Goal: Task Accomplishment & Management: Manage account settings

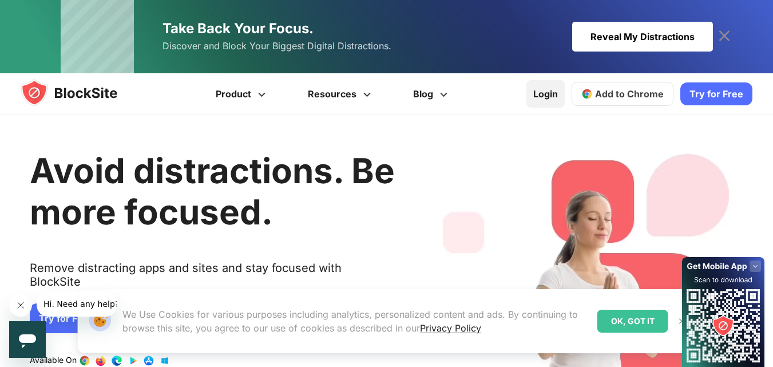
click at [549, 96] on link "Login" at bounding box center [546, 93] width 38 height 27
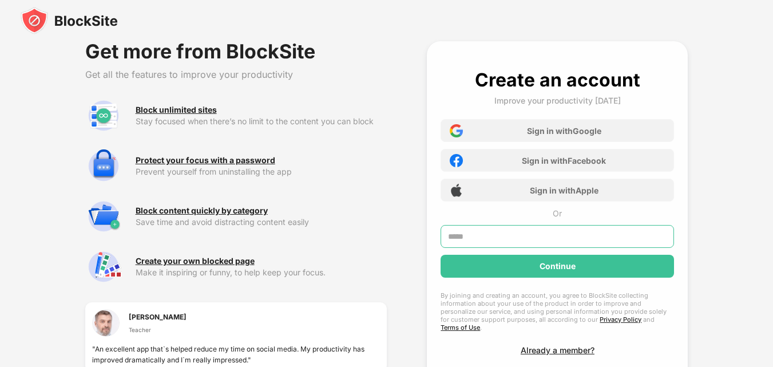
click at [460, 232] on input "text" at bounding box center [558, 236] width 234 height 23
click at [451, 237] on input "text" at bounding box center [558, 236] width 234 height 23
type input "**********"
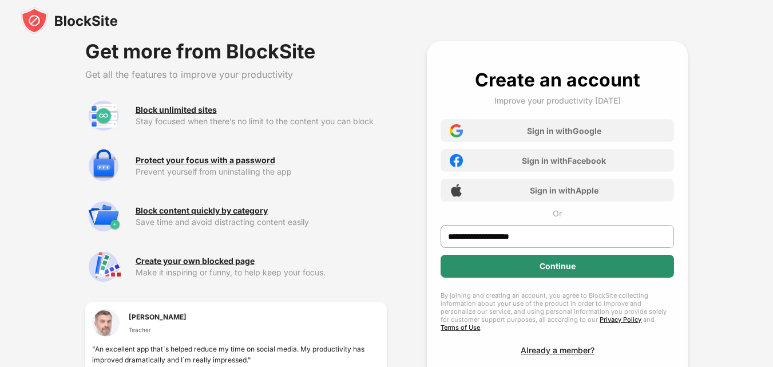
click at [492, 263] on div "Continue" at bounding box center [558, 266] width 234 height 23
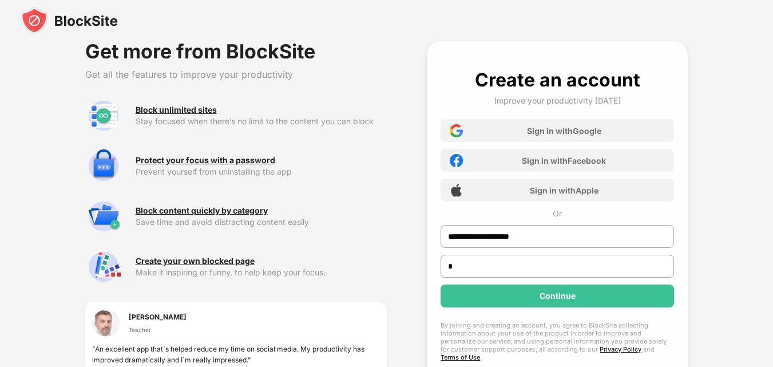
type input "*"
drag, startPoint x: 544, startPoint y: 240, endPoint x: 433, endPoint y: 230, distance: 111.5
click at [433, 230] on div "**********" at bounding box center [557, 226] width 261 height 371
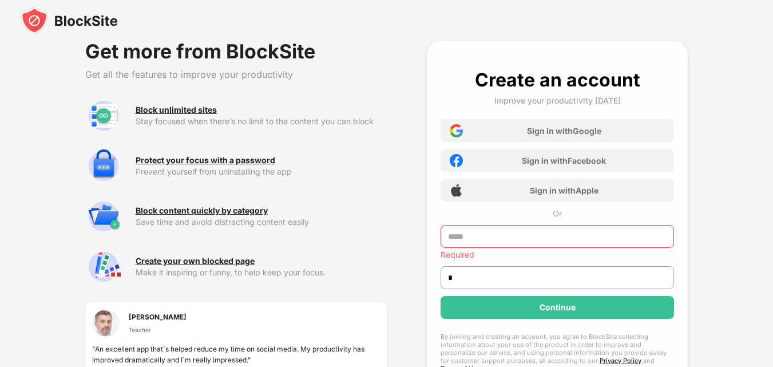
click at [68, 18] on img at bounding box center [69, 20] width 97 height 27
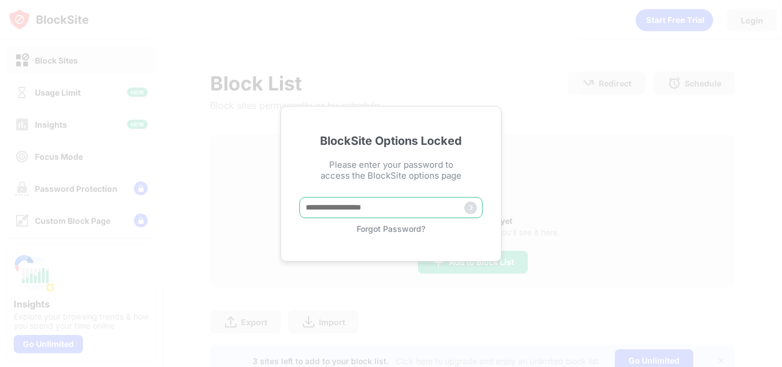
click at [319, 213] on input "text" at bounding box center [390, 207] width 183 height 21
type input "**********"
click at [331, 211] on input "text" at bounding box center [390, 207] width 183 height 21
type input "**********"
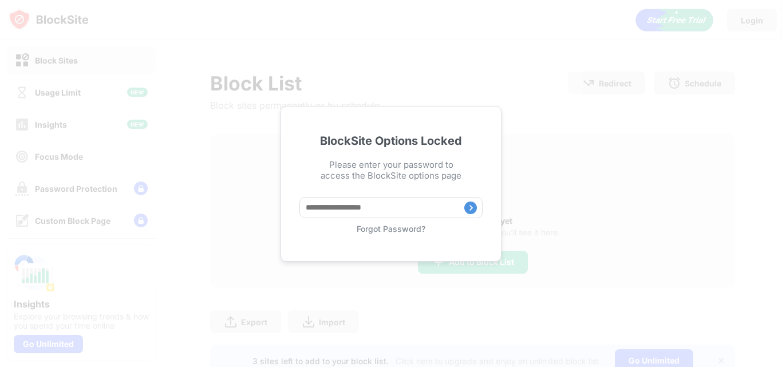
click at [471, 208] on img at bounding box center [470, 208] width 13 height 13
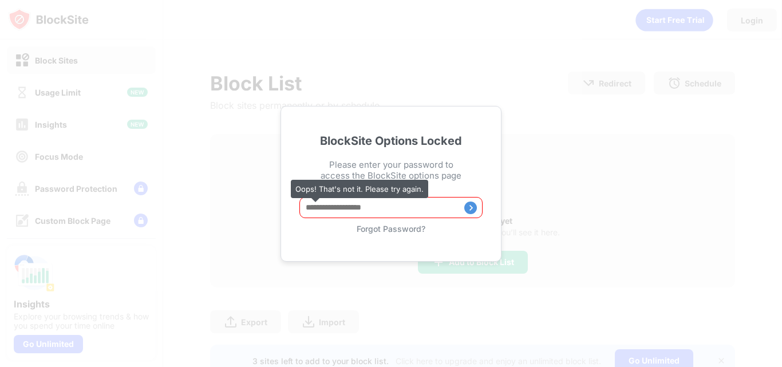
click at [234, 150] on div "BlockSite Options Locked Please enter your password to access the BlockSite opt…" at bounding box center [391, 183] width 782 height 367
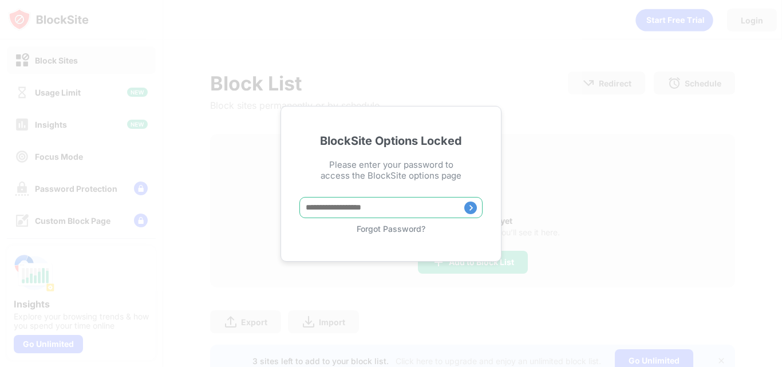
click at [307, 207] on input "text" at bounding box center [390, 207] width 183 height 21
type input "**********"
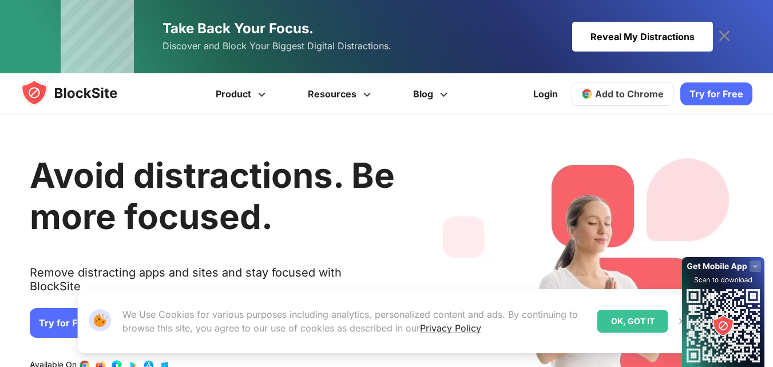
click at [629, 325] on div "OK, GOT IT" at bounding box center [633, 321] width 71 height 23
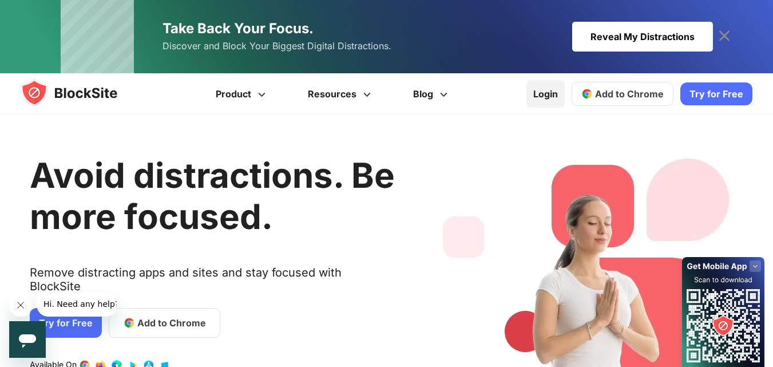
click at [545, 92] on link "Login" at bounding box center [546, 93] width 38 height 27
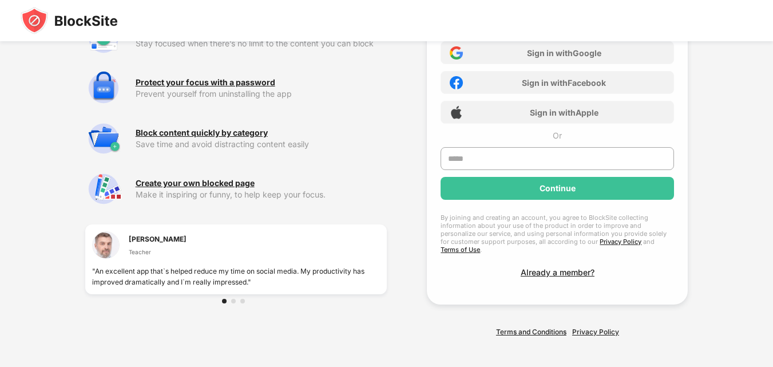
scroll to position [80, 0]
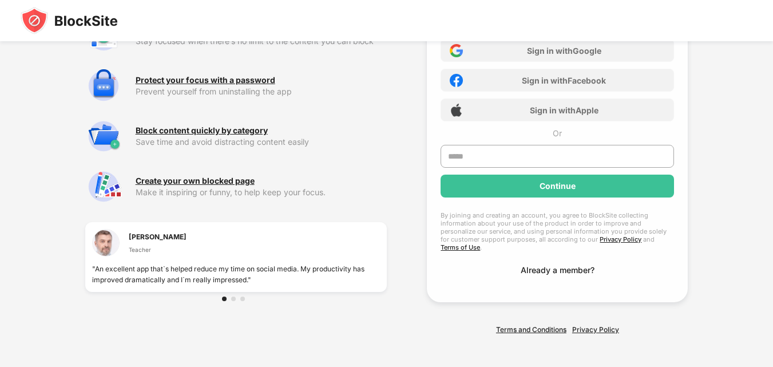
click at [534, 265] on div "Already a member?" at bounding box center [558, 270] width 74 height 10
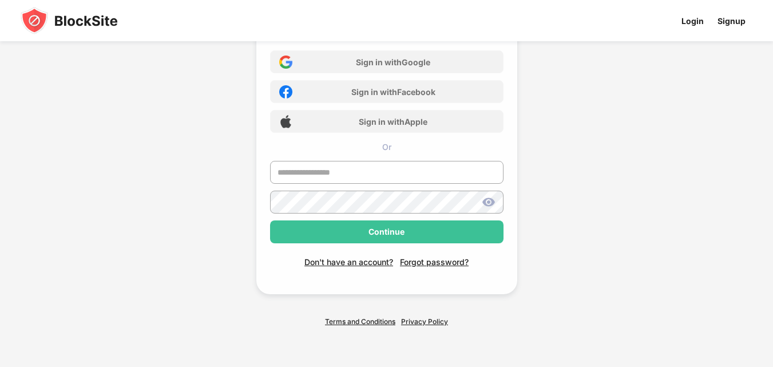
scroll to position [69, 0]
click at [313, 168] on input "text" at bounding box center [387, 172] width 234 height 23
type input "**********"
click at [489, 200] on img at bounding box center [489, 202] width 14 height 14
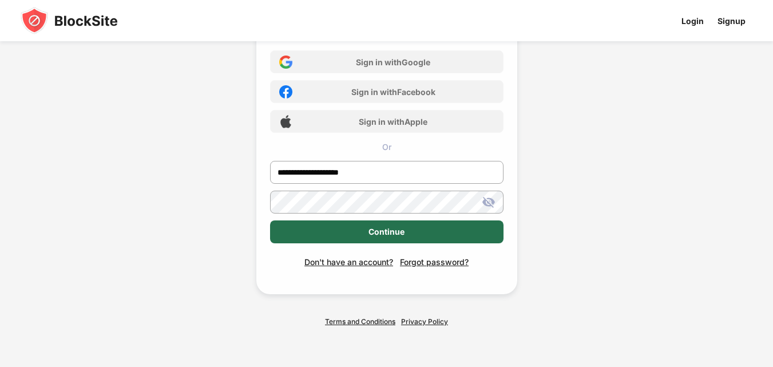
click at [461, 233] on div "Continue" at bounding box center [387, 231] width 234 height 23
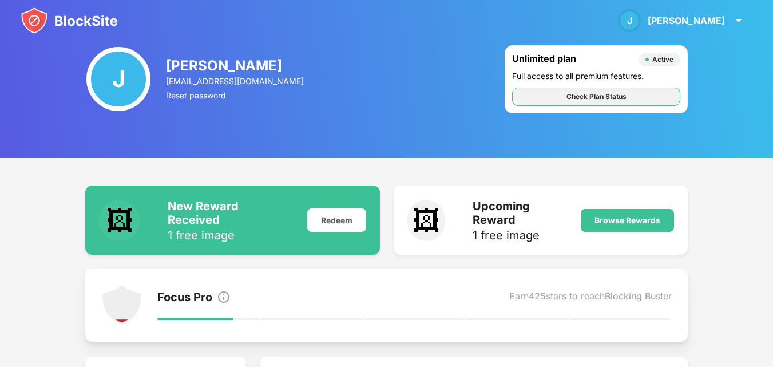
click at [605, 96] on div "Check Plan Status" at bounding box center [597, 96] width 60 height 11
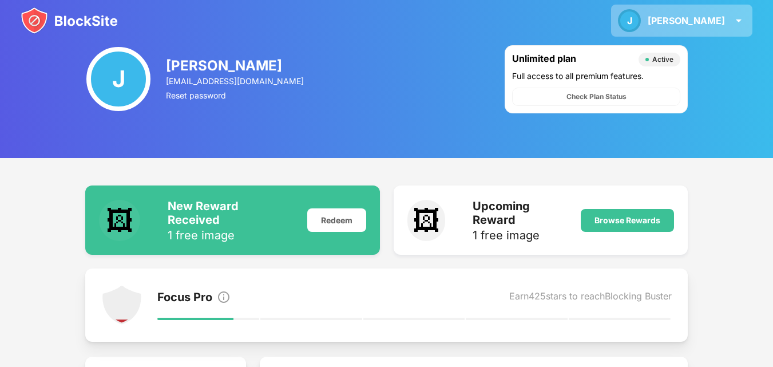
click at [741, 26] on img at bounding box center [739, 21] width 14 height 14
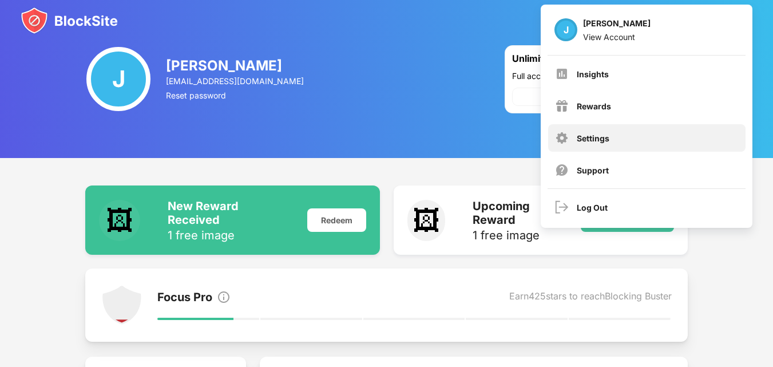
click at [595, 137] on div "Settings" at bounding box center [593, 138] width 33 height 10
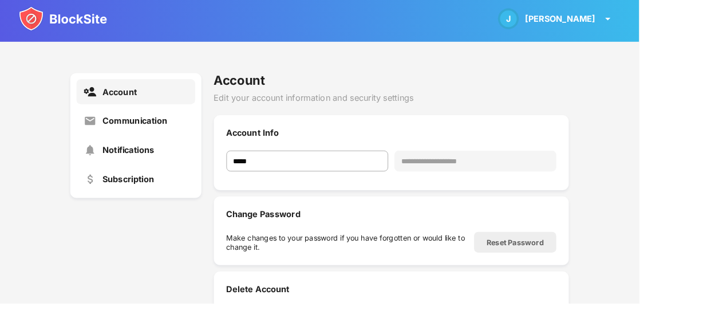
scroll to position [112, 0]
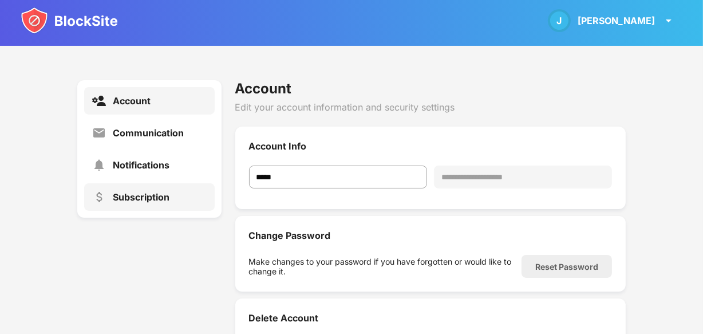
click at [143, 199] on div "Subscription" at bounding box center [141, 196] width 57 height 11
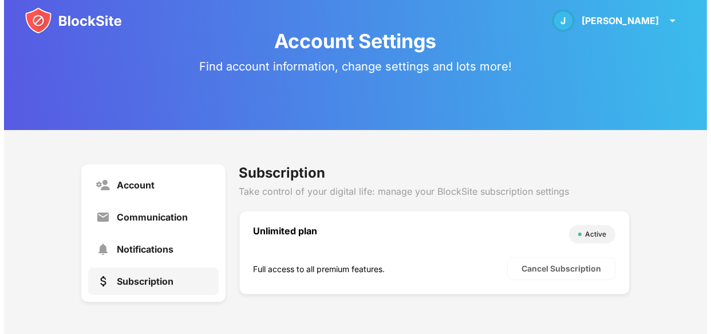
scroll to position [30, 0]
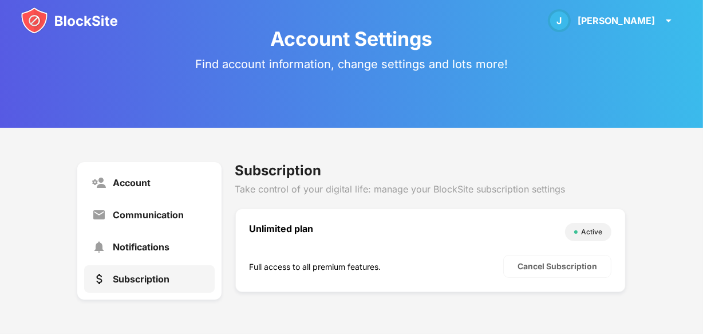
click at [264, 223] on div "Unlimited plan" at bounding box center [405, 232] width 310 height 18
click at [264, 232] on div "Unlimited plan" at bounding box center [405, 232] width 310 height 18
drag, startPoint x: 264, startPoint y: 232, endPoint x: 263, endPoint y: 222, distance: 9.7
click at [263, 232] on div "Unlimited plan" at bounding box center [405, 232] width 310 height 18
click at [279, 169] on div "Subscription" at bounding box center [430, 170] width 390 height 17
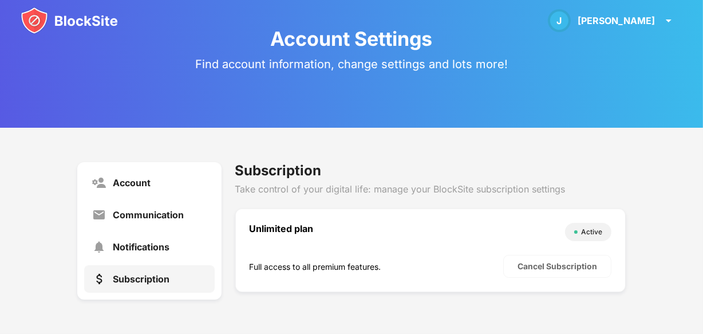
click at [279, 169] on div "Subscription" at bounding box center [430, 170] width 390 height 17
click at [278, 194] on div "Subscription Take control of your digital life: manage your BlockSite subscript…" at bounding box center [430, 230] width 390 height 137
click at [548, 269] on div "Cancel Subscription" at bounding box center [558, 266] width 80 height 9
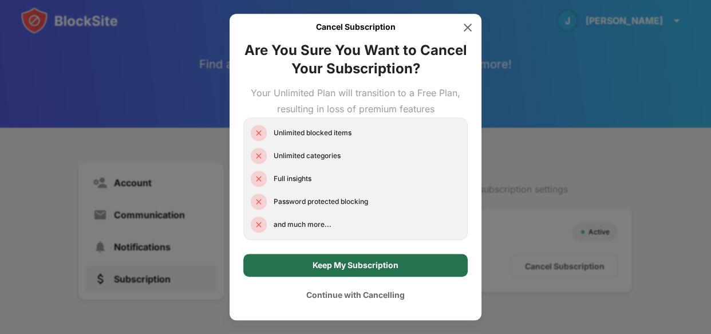
click at [329, 269] on div "Keep My Subscription" at bounding box center [356, 264] width 86 height 9
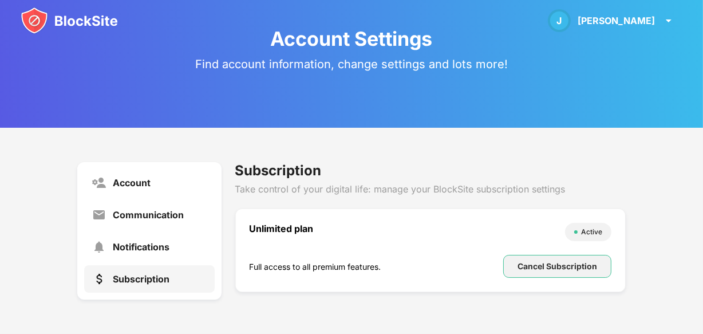
click at [518, 266] on div "Cancel Subscription" at bounding box center [558, 266] width 80 height 9
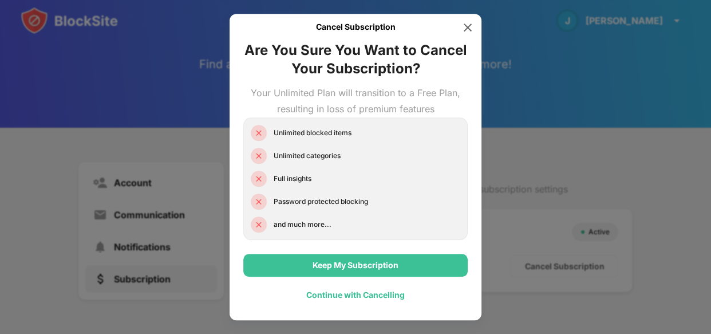
click at [361, 291] on div "Continue with Cancelling" at bounding box center [355, 294] width 98 height 9
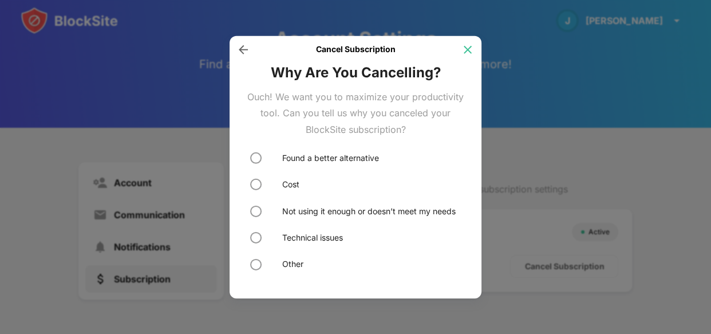
click at [464, 52] on img at bounding box center [467, 49] width 11 height 11
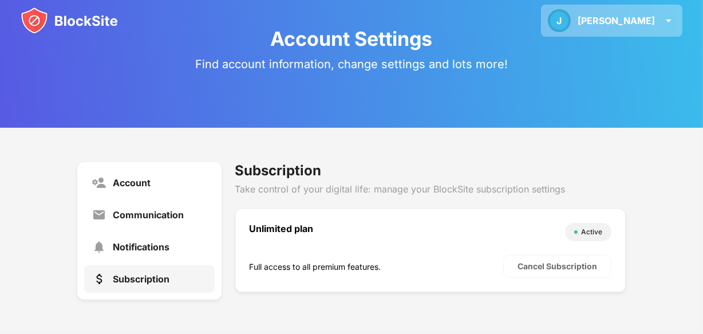
click at [660, 23] on div "J James J James View Account Insights Rewards Settings Support Log Out" at bounding box center [611, 21] width 141 height 32
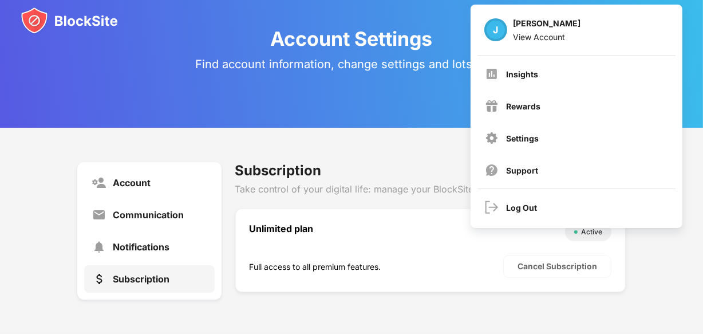
click at [385, 153] on div "Account Communication Notifications Subscription Subscription Take control of y…" at bounding box center [351, 231] width 703 height 206
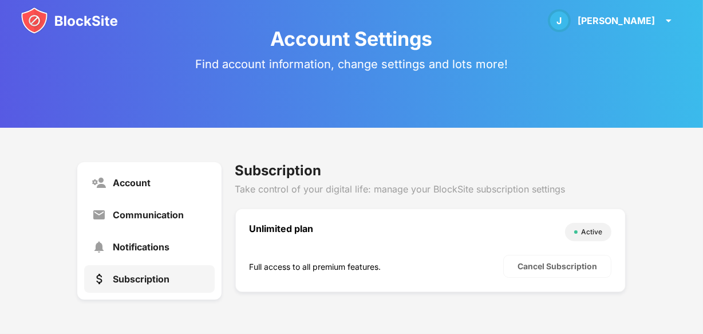
click at [67, 19] on img at bounding box center [69, 20] width 97 height 27
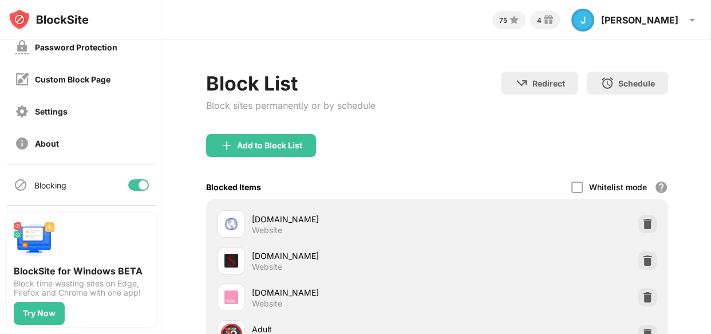
scroll to position [108, 0]
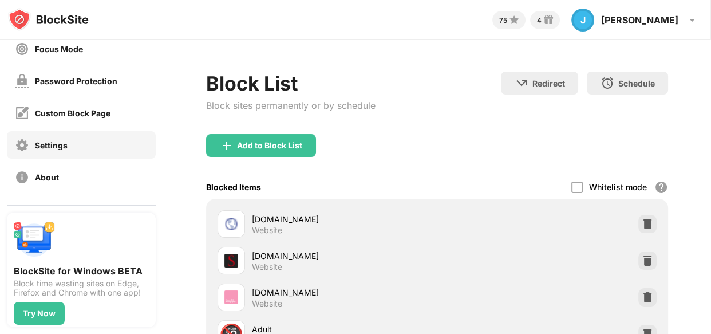
click at [41, 147] on div "Settings" at bounding box center [51, 145] width 33 height 10
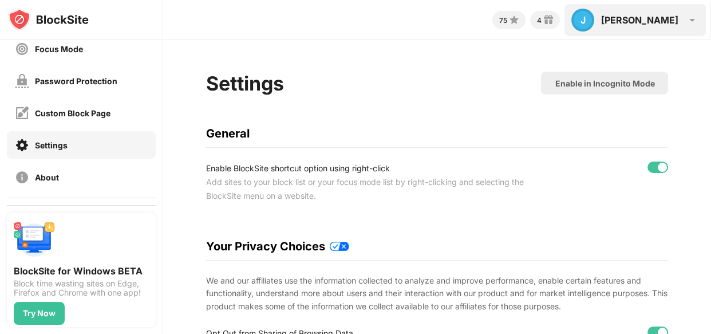
click at [654, 22] on div "[PERSON_NAME]" at bounding box center [639, 19] width 77 height 11
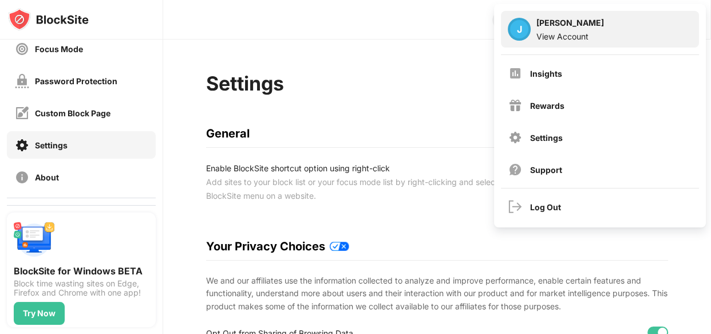
click at [587, 26] on div "[PERSON_NAME]" at bounding box center [570, 25] width 68 height 14
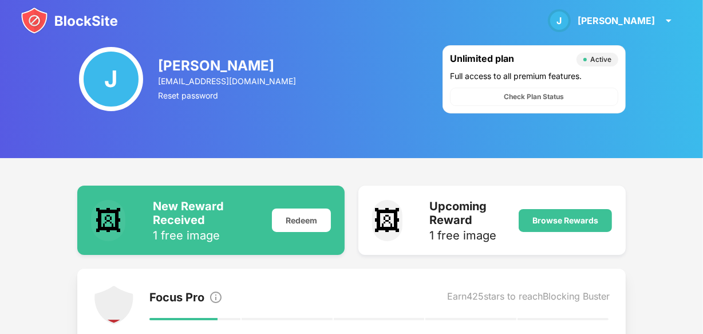
click at [538, 72] on div "Full access to all premium features." at bounding box center [534, 76] width 168 height 10
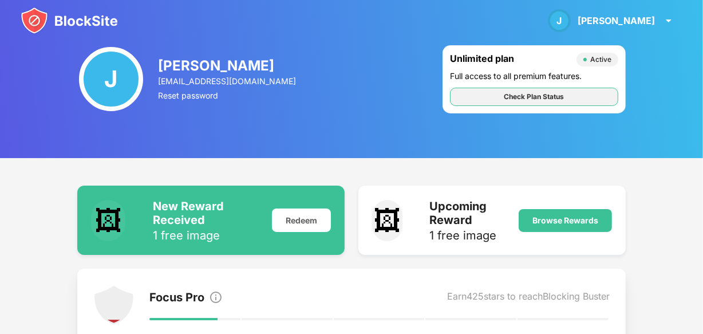
click at [524, 98] on div "Check Plan Status" at bounding box center [534, 96] width 60 height 11
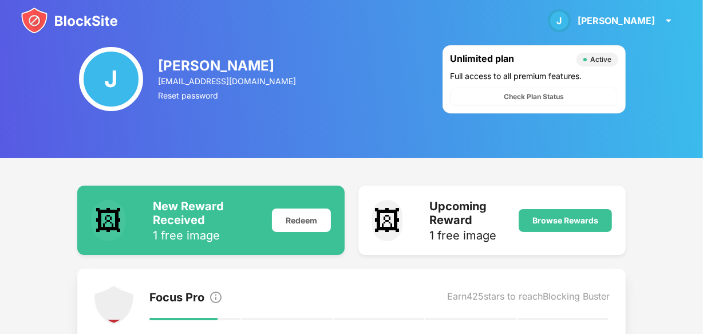
click at [474, 56] on div "Unlimited plan" at bounding box center [510, 60] width 121 height 14
click at [473, 76] on div "Full access to all premium features." at bounding box center [534, 76] width 168 height 10
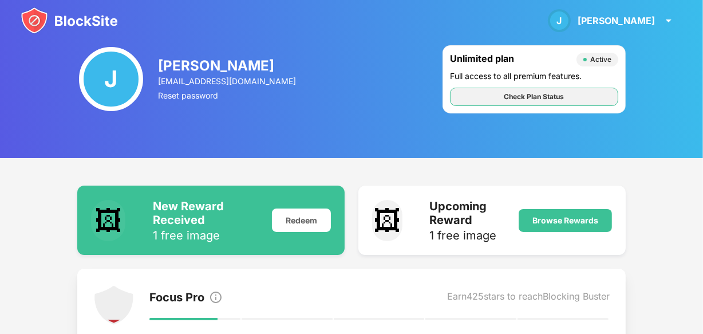
click at [534, 98] on div "Check Plan Status" at bounding box center [534, 96] width 60 height 11
